Goal: Task Accomplishment & Management: Use online tool/utility

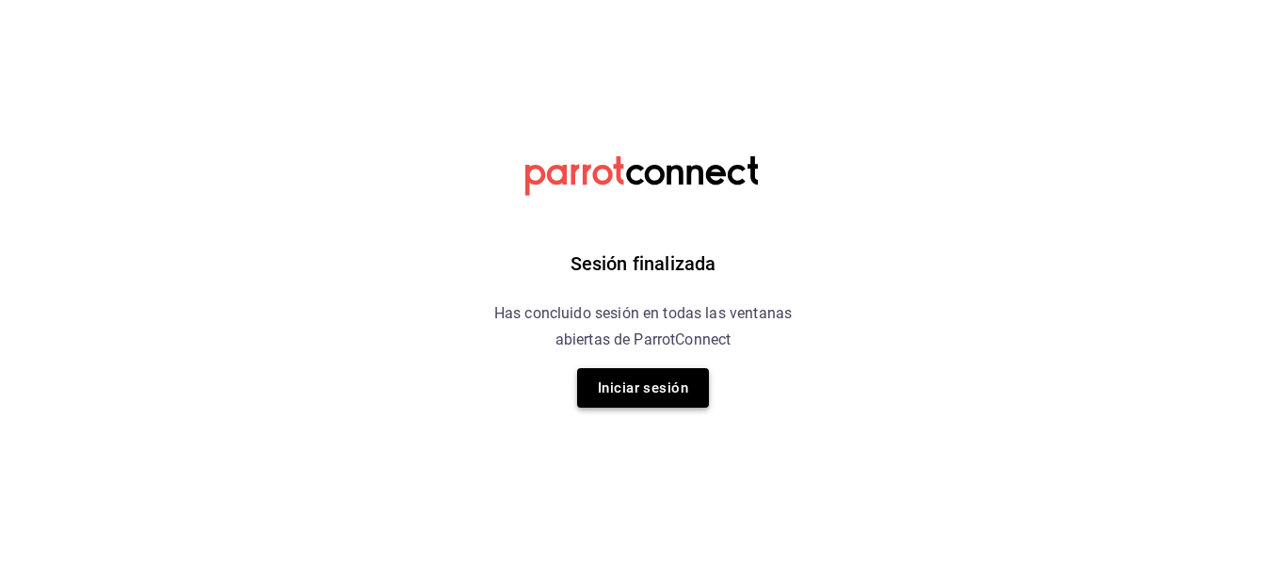
click at [646, 380] on button "Iniciar sesión" at bounding box center [643, 388] width 132 height 40
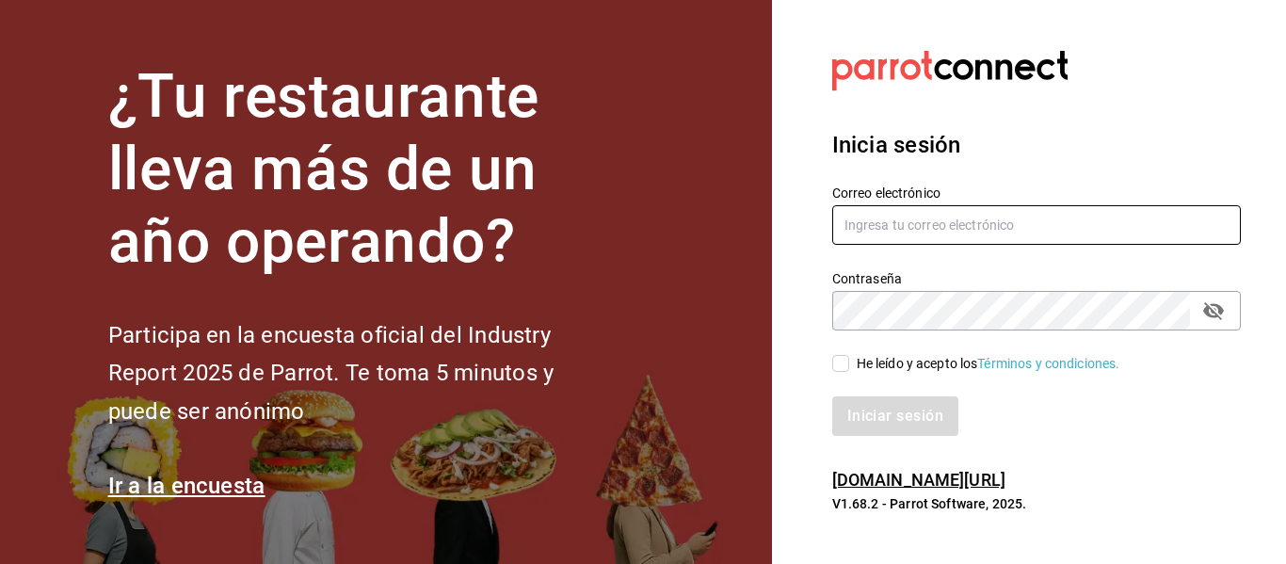
type input "[EMAIL_ADDRESS][DOMAIN_NAME]"
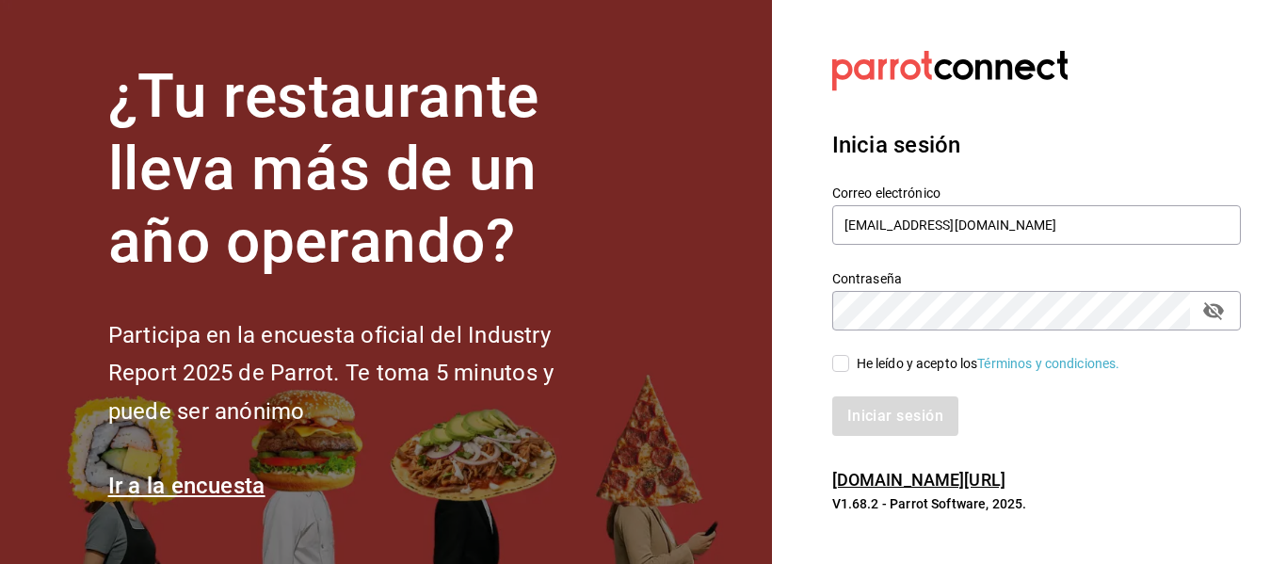
drag, startPoint x: 918, startPoint y: 365, endPoint x: 898, endPoint y: 390, distance: 31.5
click at [916, 365] on div "He leído y acepto los Términos y condiciones." at bounding box center [989, 364] width 264 height 20
click at [897, 418] on div "Iniciar sesión" at bounding box center [1036, 416] width 409 height 40
click at [896, 366] on div "He leído y acepto los Términos y condiciones." at bounding box center [989, 364] width 264 height 20
click at [849, 366] on input "He leído y acepto los Términos y condiciones." at bounding box center [840, 363] width 17 height 17
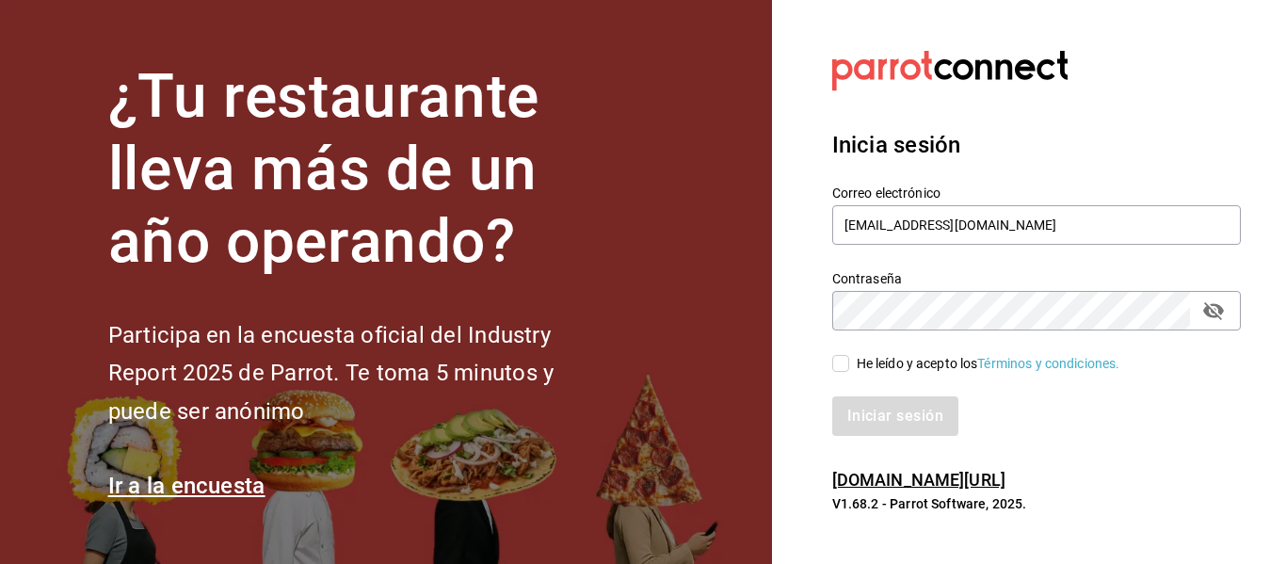
checkbox input "true"
click at [899, 408] on button "Iniciar sesión" at bounding box center [896, 416] width 128 height 40
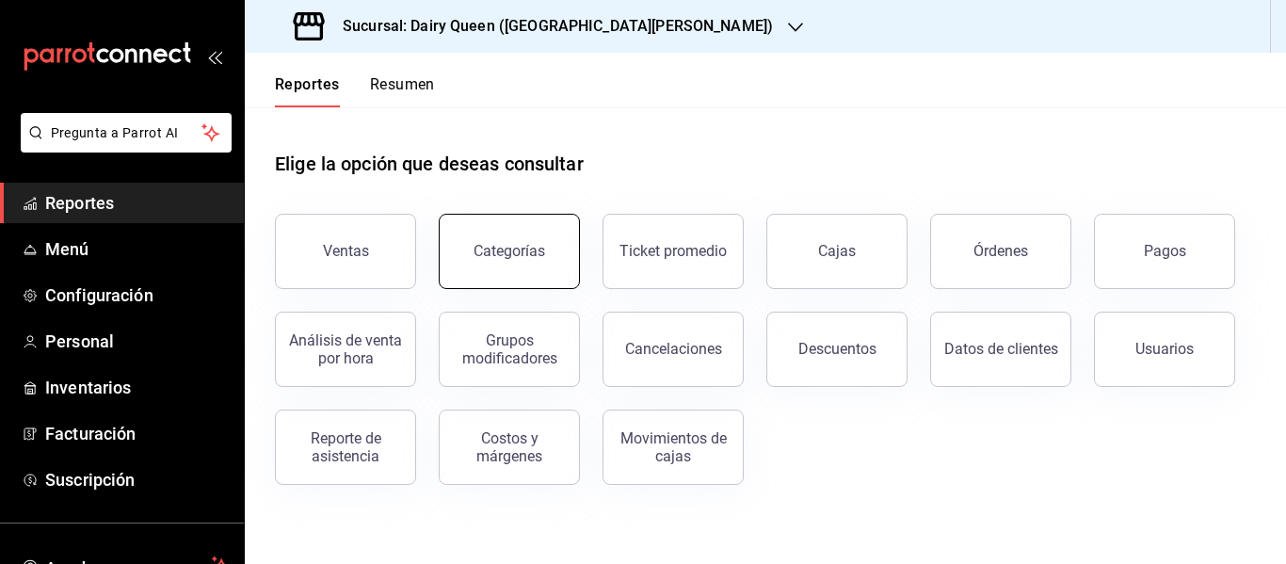
click at [439, 88] on header "Reportes Resumen" at bounding box center [765, 80] width 1041 height 55
click at [400, 93] on button "Resumen" at bounding box center [402, 91] width 65 height 32
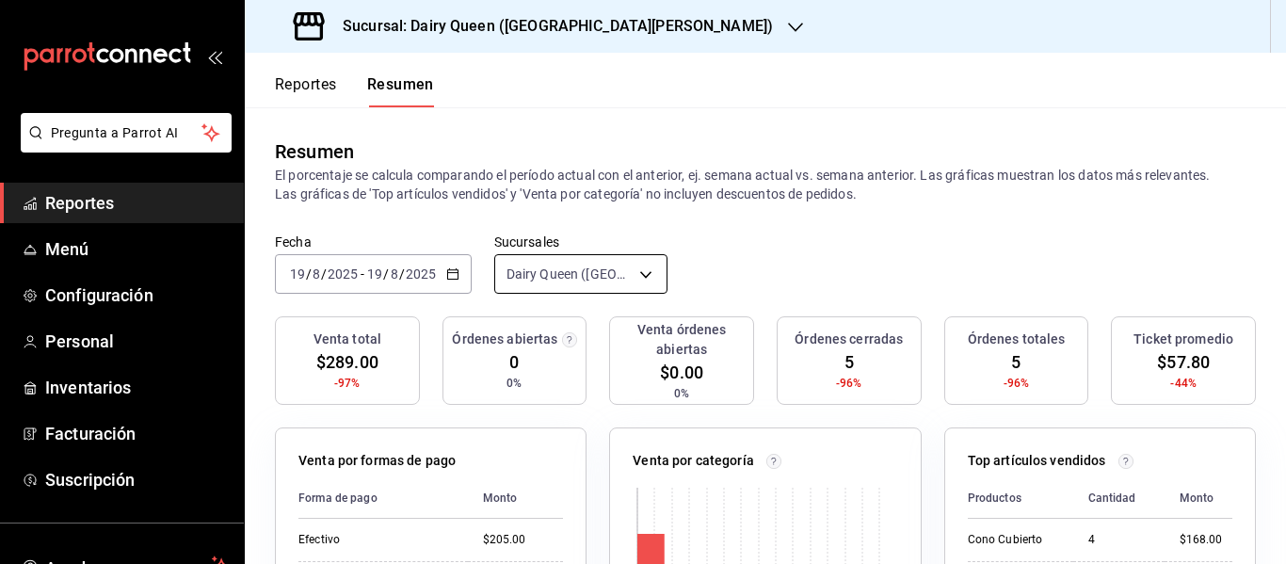
click at [619, 272] on body "Pregunta a Parrot AI Reportes Menú Configuración Personal Inventarios Facturaci…" at bounding box center [643, 282] width 1286 height 564
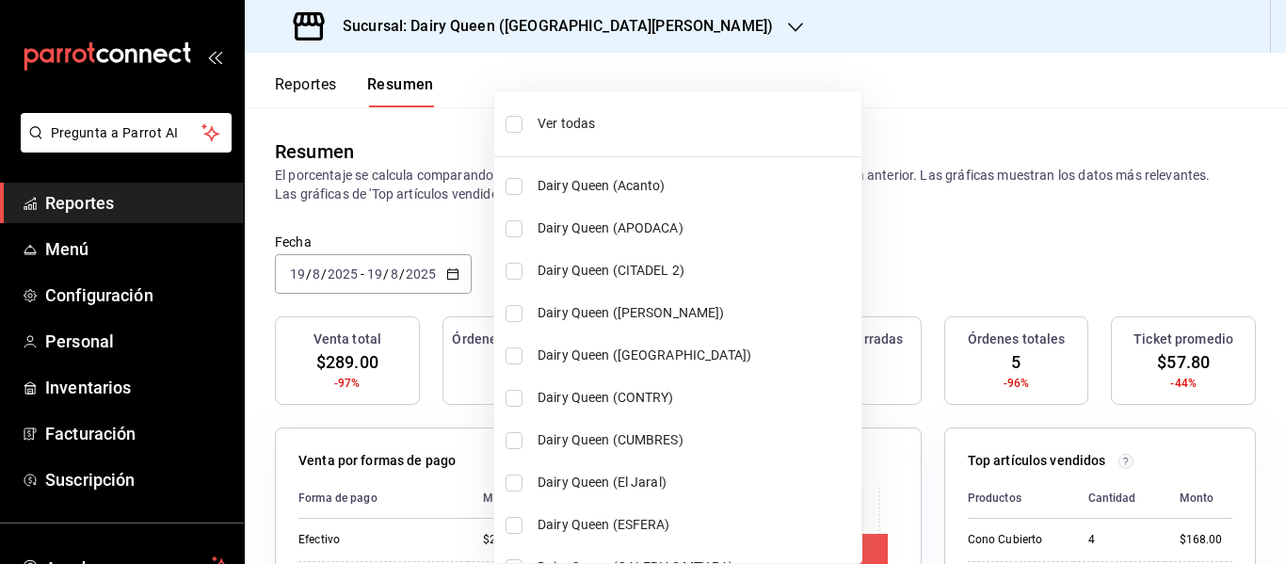
click at [516, 133] on li "Ver todas" at bounding box center [677, 124] width 367 height 50
type input "[object Object],[object Object],[object Object],[object Object],[object Object]…"
checkbox input "true"
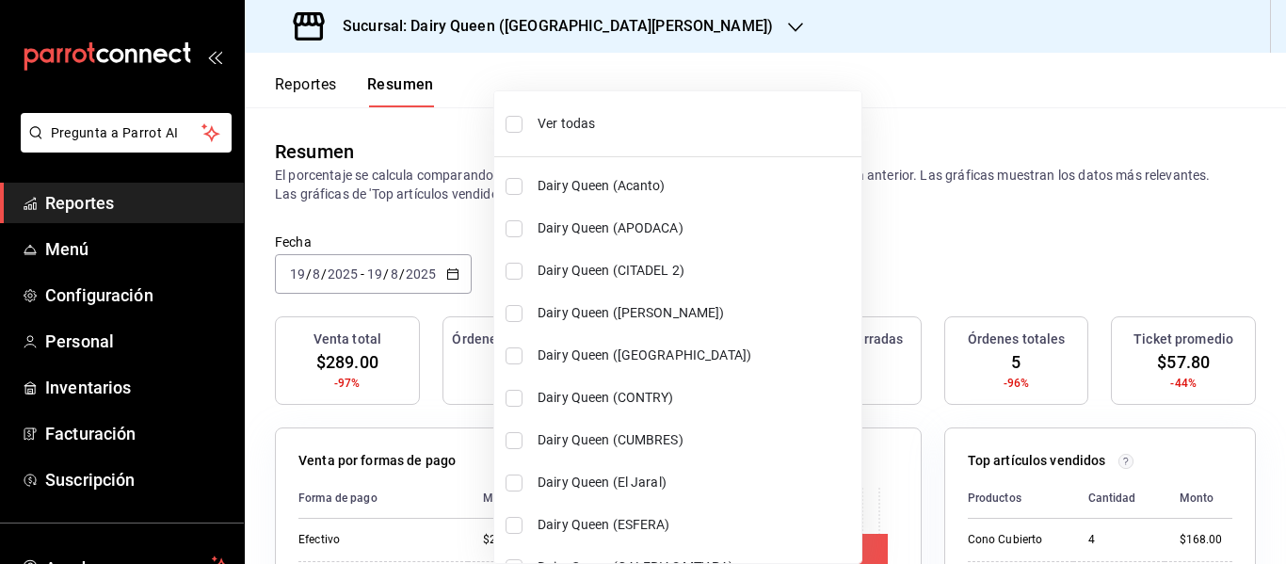
checkbox input "true"
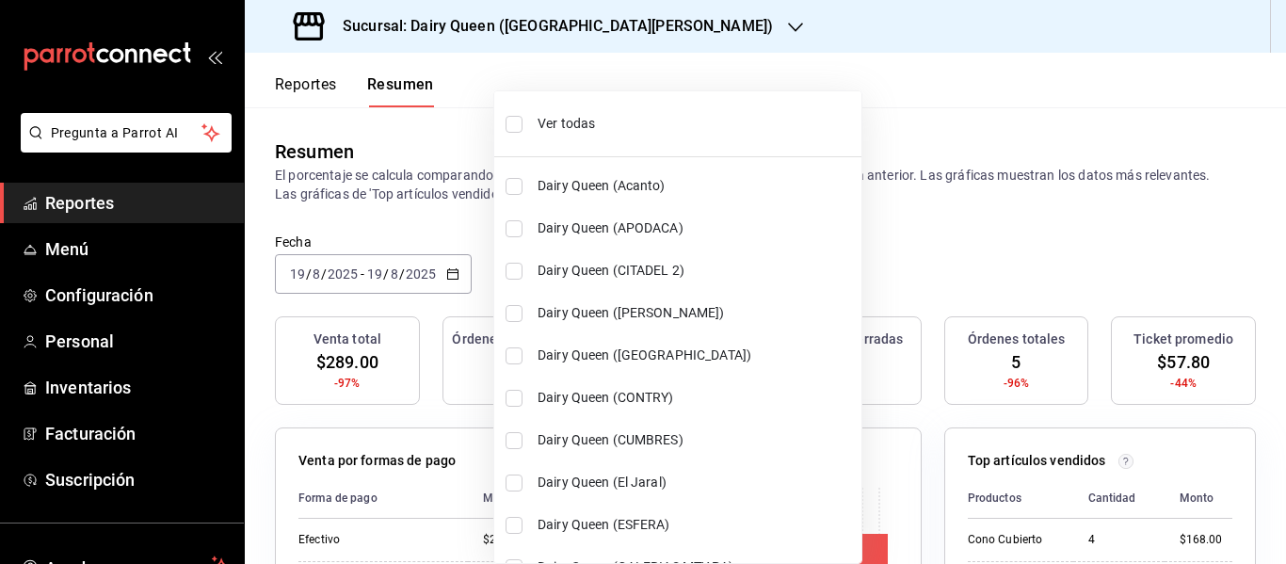
checkbox input "true"
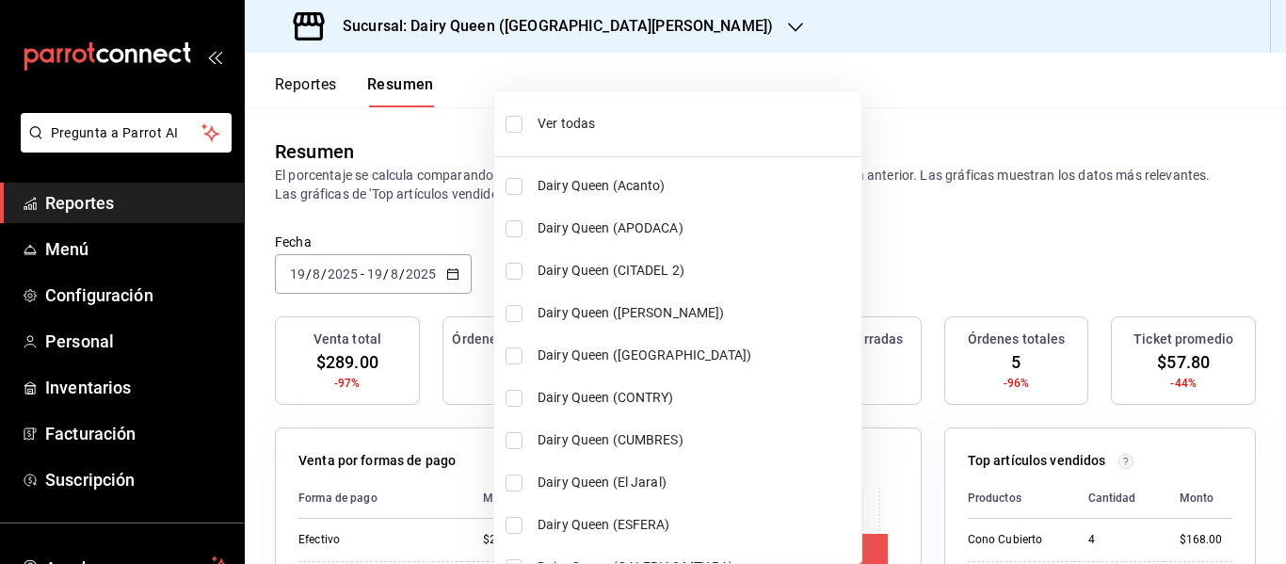
checkbox input "true"
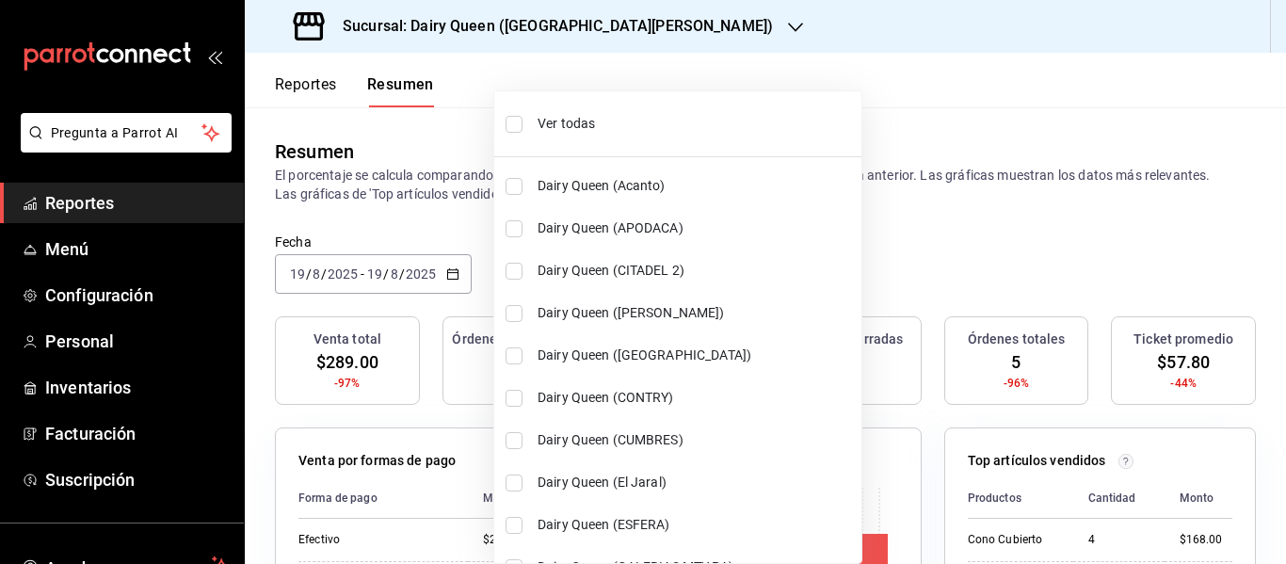
checkbox input "true"
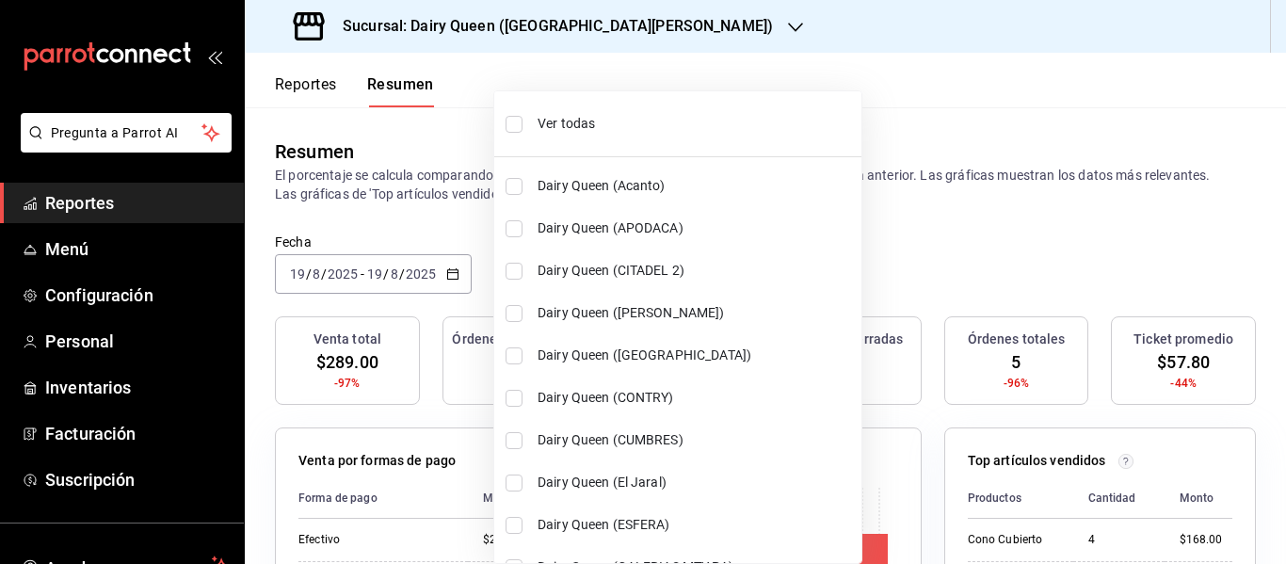
checkbox input "true"
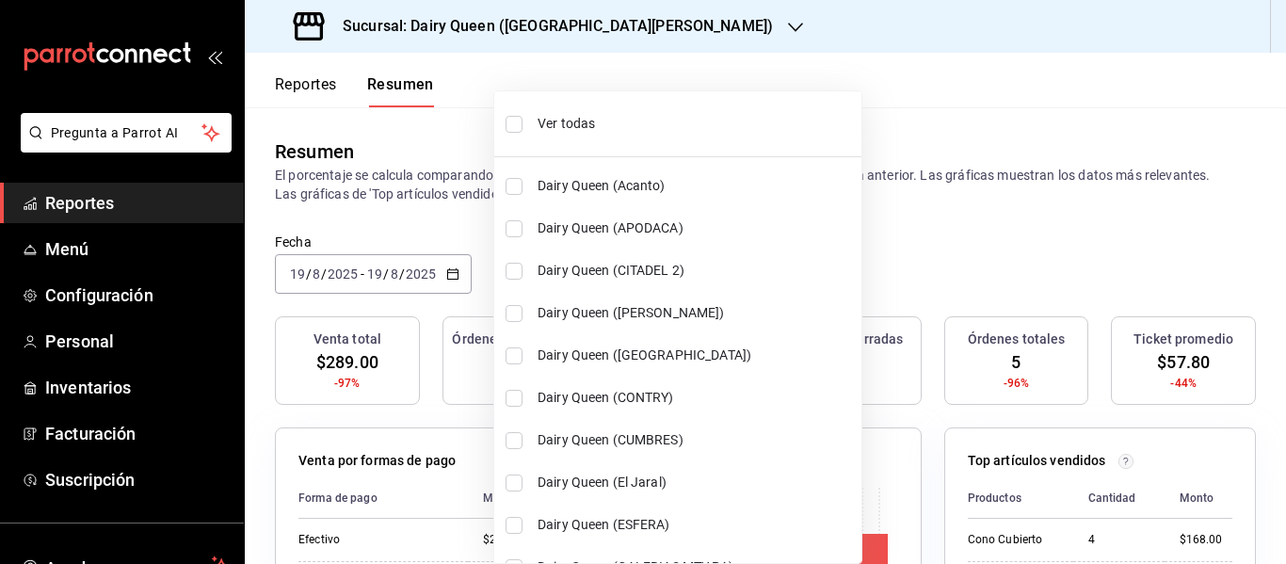
checkbox input "true"
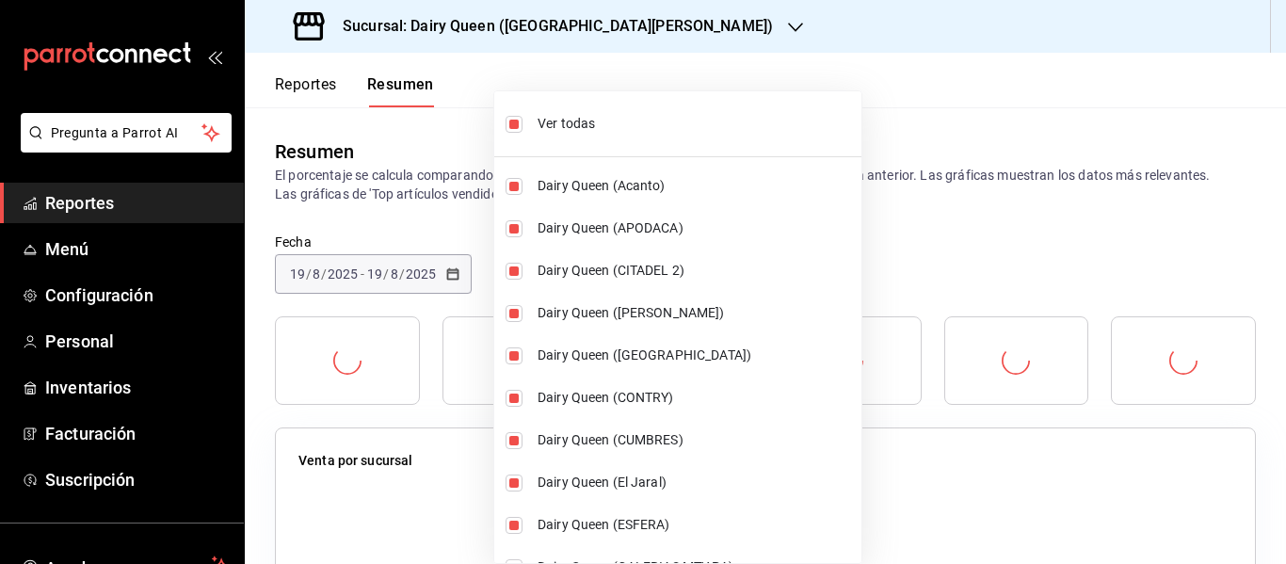
click at [449, 166] on div at bounding box center [643, 282] width 1286 height 564
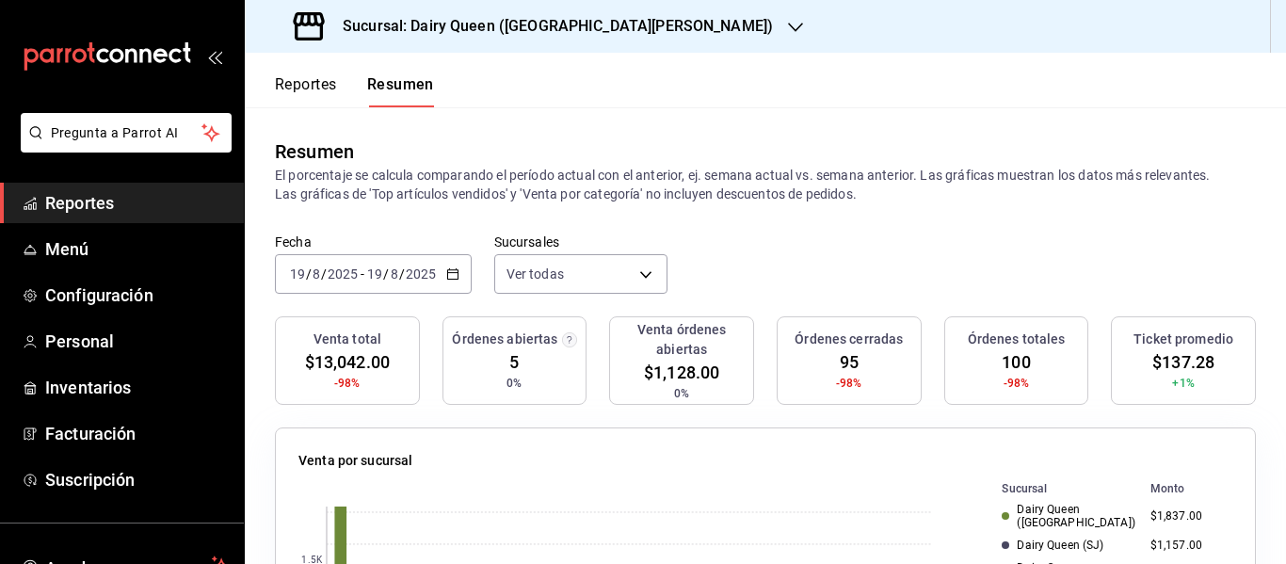
click at [460, 279] on div "2025-08-19 19 / 8 / 2025 - 2025-08-19 19 / 8 / 2025" at bounding box center [373, 274] width 197 height 40
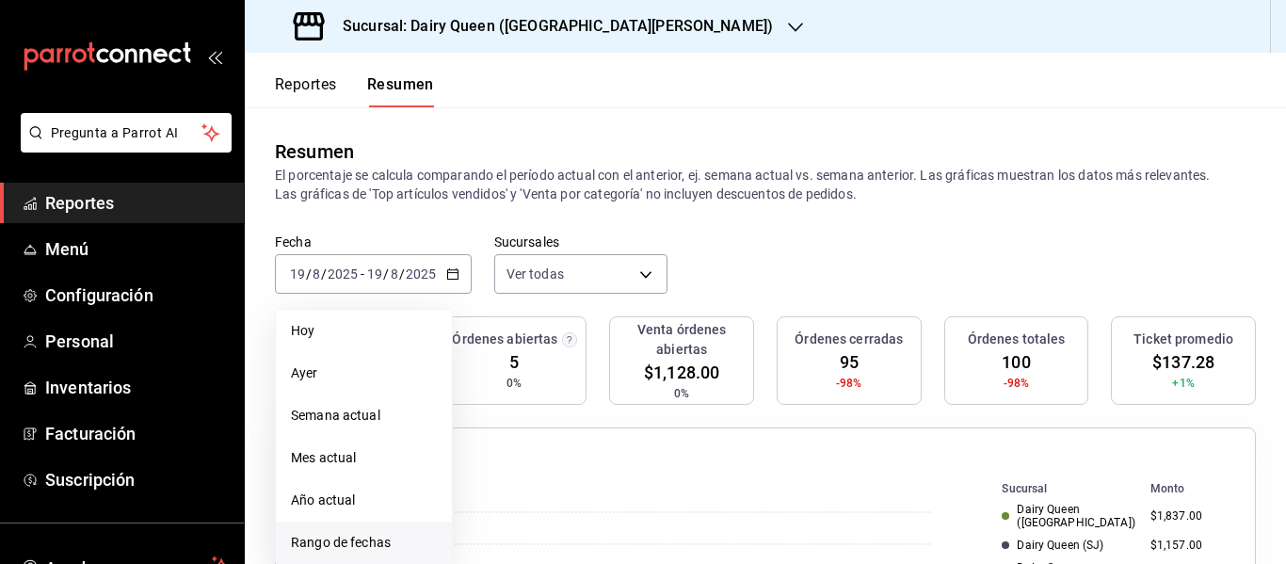
click at [389, 538] on span "Rango de fechas" at bounding box center [364, 543] width 146 height 20
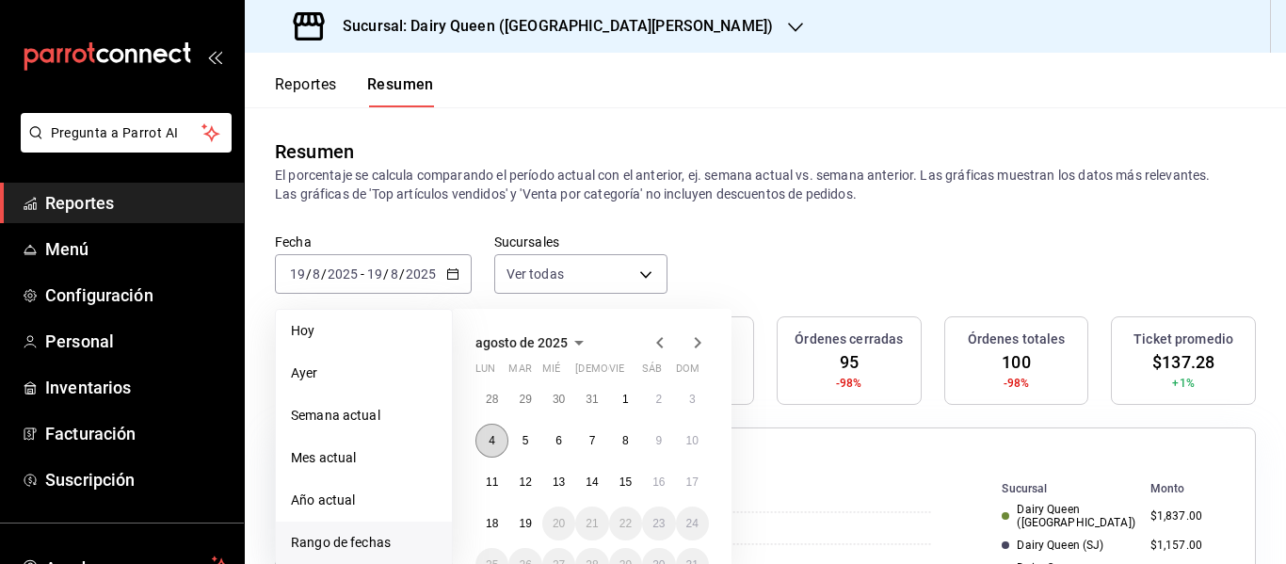
click at [496, 438] on button "4" at bounding box center [491, 441] width 33 height 34
click at [504, 440] on button "4" at bounding box center [491, 441] width 33 height 34
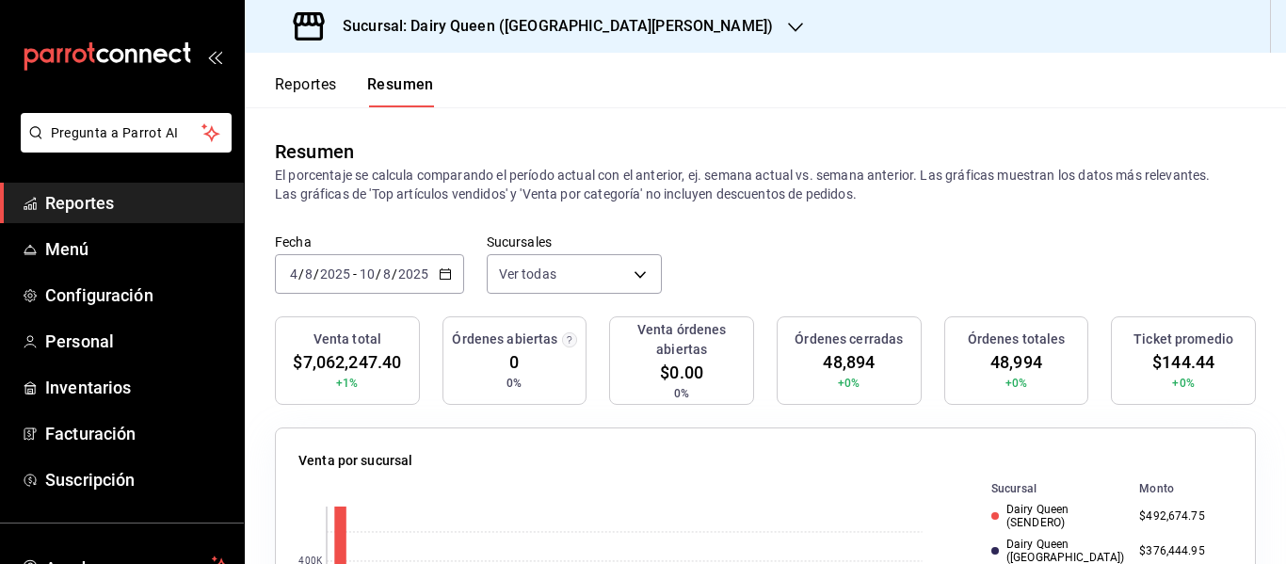
click at [451, 276] on div "2025-08-04 4 / 8 / 2025 - 2025-08-10 10 / 8 / 2025" at bounding box center [369, 274] width 189 height 40
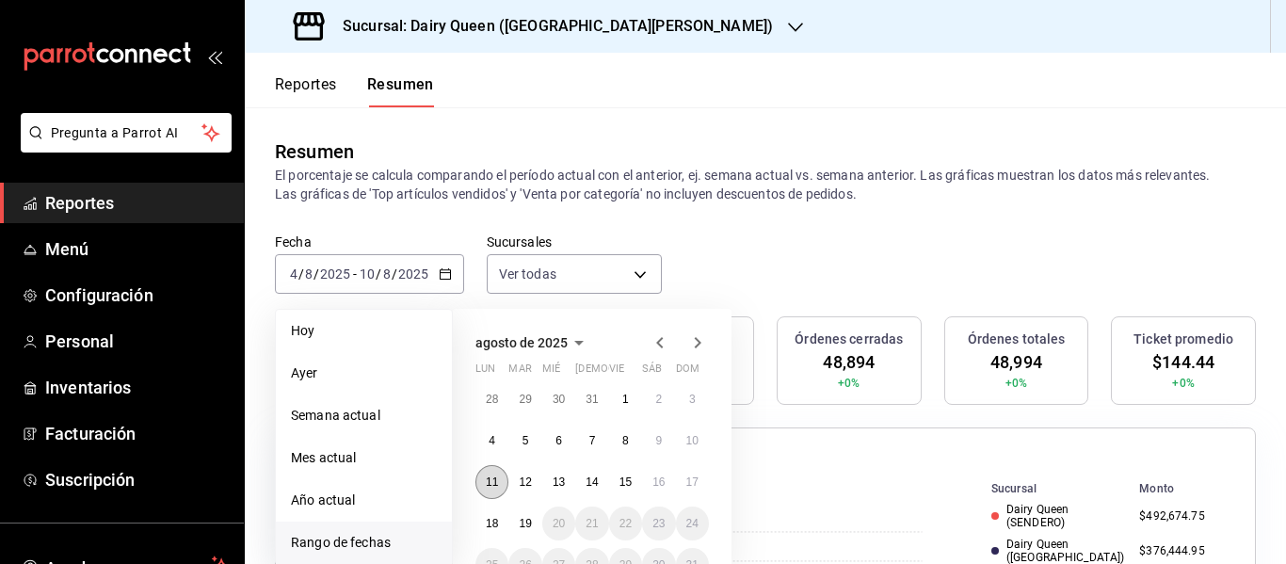
click at [489, 492] on button "11" at bounding box center [491, 482] width 33 height 34
click at [698, 474] on button "17" at bounding box center [692, 482] width 33 height 34
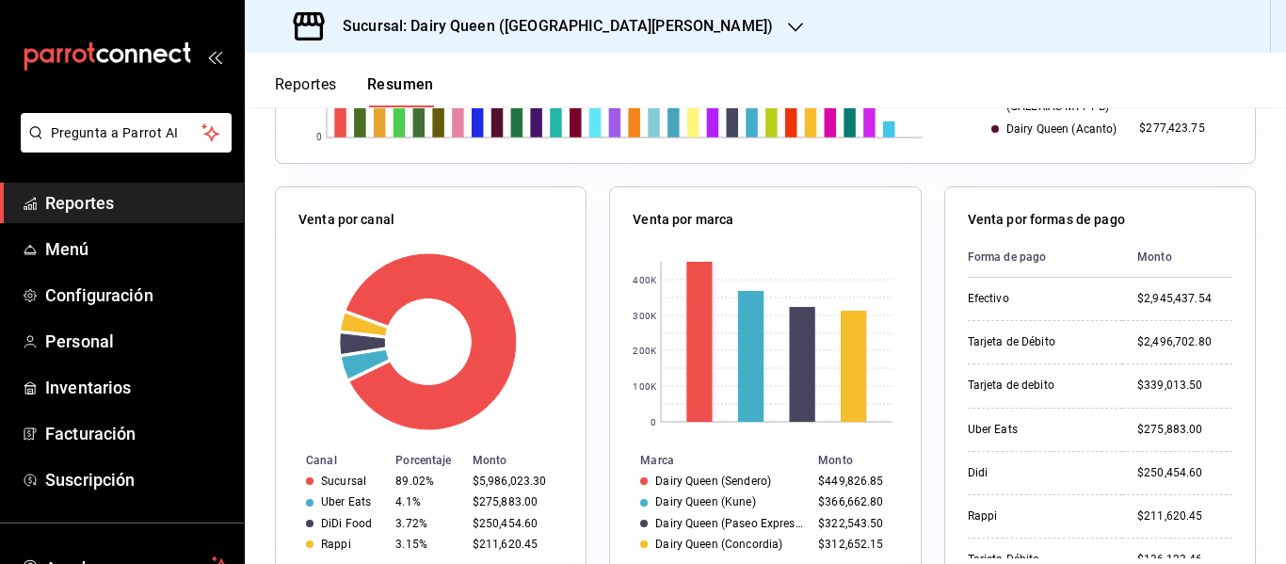
scroll to position [753, 0]
